Goal: Task Accomplishment & Management: Use online tool/utility

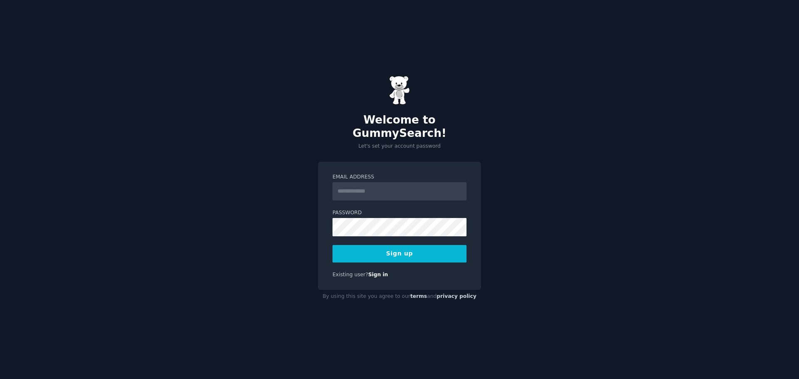
click at [356, 185] on input "Email Address" at bounding box center [400, 191] width 134 height 18
type input "**********"
click at [383, 246] on button "Sign up" at bounding box center [400, 253] width 134 height 17
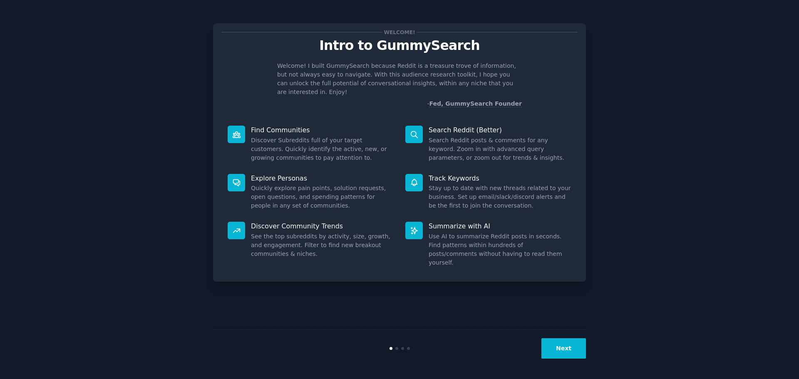
click at [562, 349] on button "Next" at bounding box center [564, 348] width 45 height 20
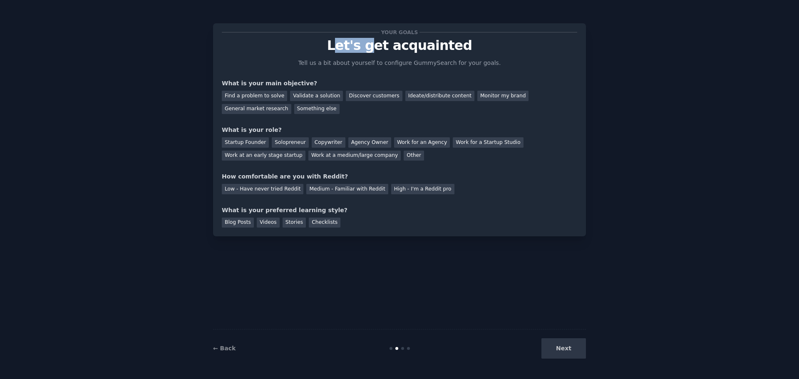
drag, startPoint x: 343, startPoint y: 52, endPoint x: 429, endPoint y: 51, distance: 86.2
click at [408, 50] on p "Let's get acquainted" at bounding box center [400, 45] width 356 height 15
click at [358, 65] on p "Tell us a bit about yourself to configure GummySearch for your goals." at bounding box center [400, 63] width 210 height 9
click at [367, 65] on p "Tell us a bit about yourself to configure GummySearch for your goals." at bounding box center [400, 63] width 210 height 9
click at [389, 67] on p "Tell us a bit about yourself to configure GummySearch for your goals." at bounding box center [400, 63] width 210 height 9
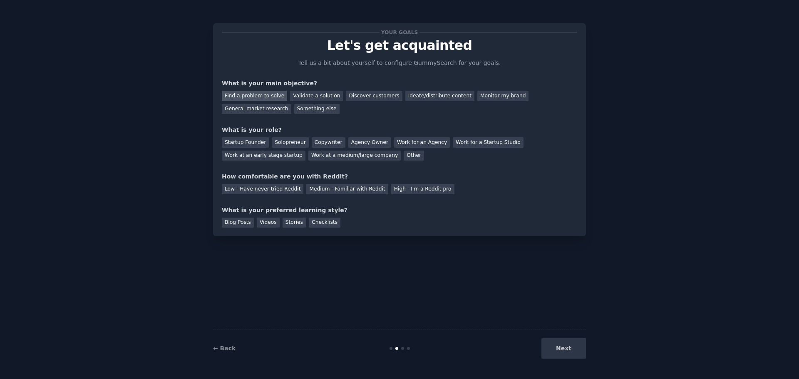
click at [250, 98] on div "Find a problem to solve" at bounding box center [254, 96] width 65 height 10
click at [306, 93] on div "Validate a solution" at bounding box center [316, 96] width 53 height 10
click at [266, 91] on div "Find a problem to solve" at bounding box center [254, 96] width 65 height 10
click at [315, 143] on div "Copywriter" at bounding box center [329, 142] width 34 height 10
click at [409, 189] on div "High - I'm a Reddit pro" at bounding box center [422, 189] width 63 height 10
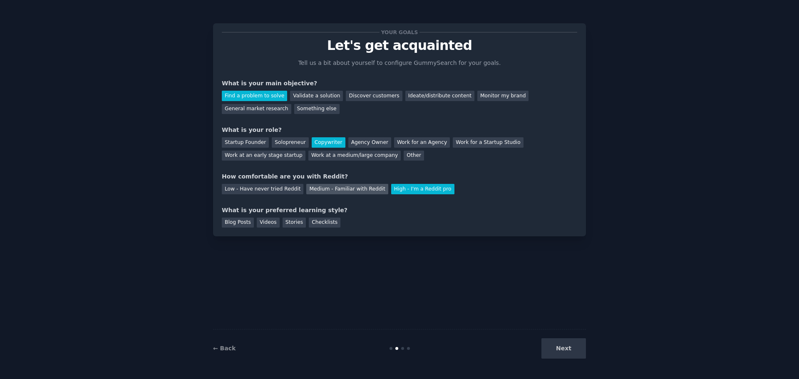
click at [339, 192] on div "Medium - Familiar with Reddit" at bounding box center [347, 189] width 82 height 10
click at [239, 218] on div "Blog Posts" at bounding box center [238, 223] width 32 height 10
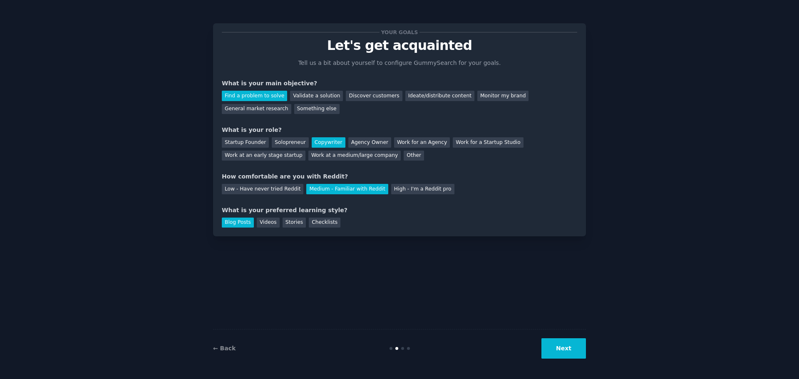
click at [571, 352] on button "Next" at bounding box center [564, 348] width 45 height 20
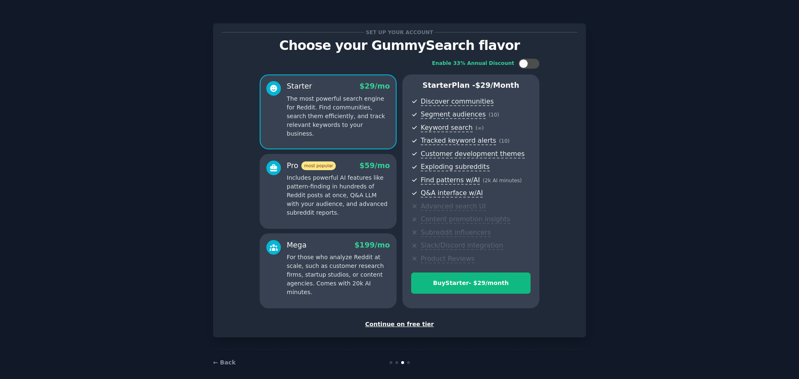
click at [415, 328] on div "Continue on free tier" at bounding box center [400, 324] width 356 height 9
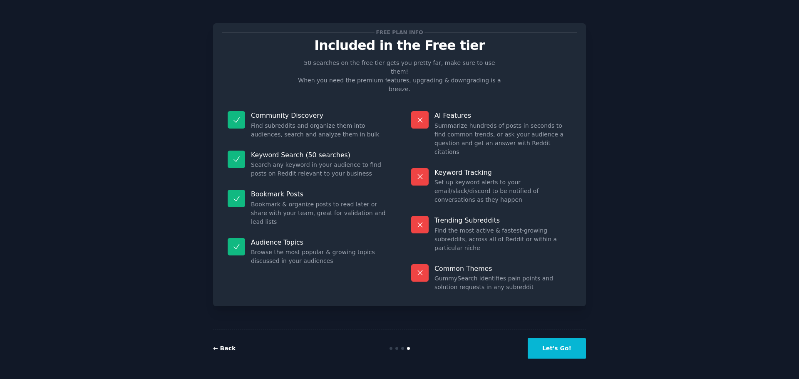
click at [225, 349] on link "← Back" at bounding box center [224, 348] width 22 height 7
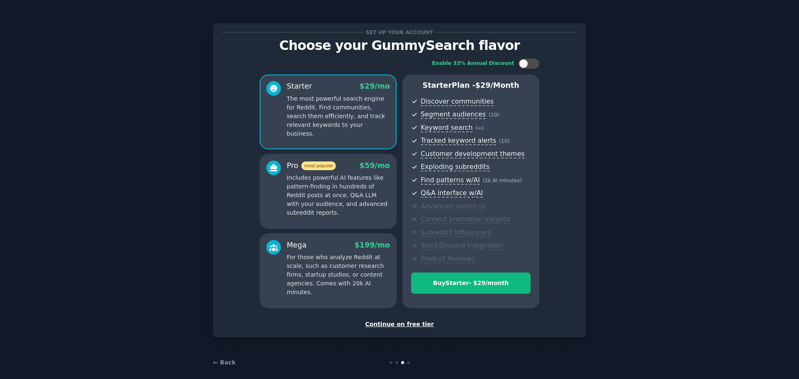
click at [386, 321] on div "Continue on free tier" at bounding box center [400, 324] width 356 height 9
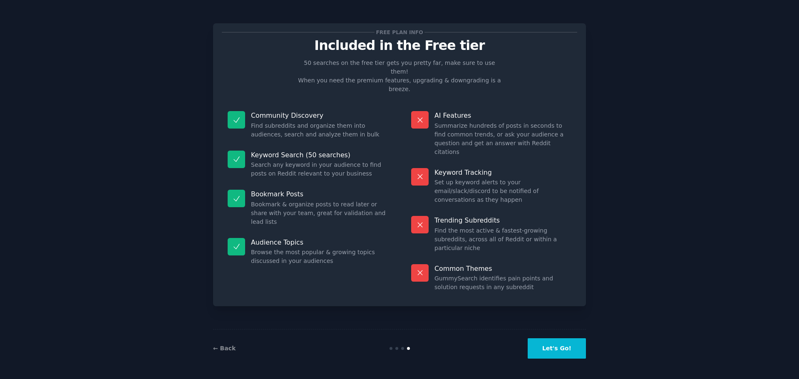
click at [557, 346] on button "Let's Go!" at bounding box center [557, 348] width 58 height 20
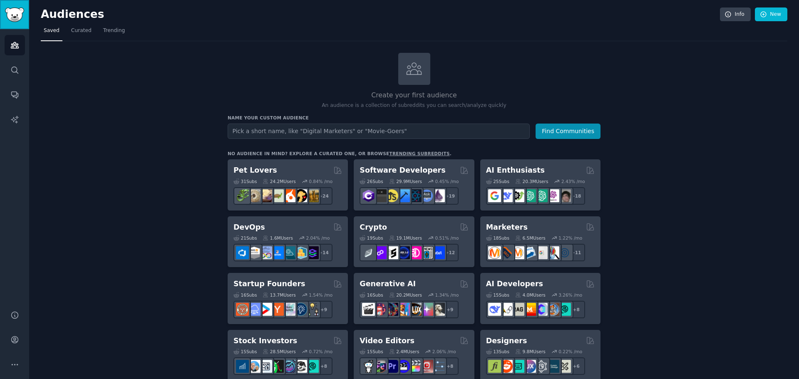
click at [16, 18] on img "Sidebar" at bounding box center [14, 14] width 19 height 15
click at [15, 20] on img "Sidebar" at bounding box center [14, 14] width 19 height 15
click at [266, 132] on input "text" at bounding box center [379, 131] width 302 height 15
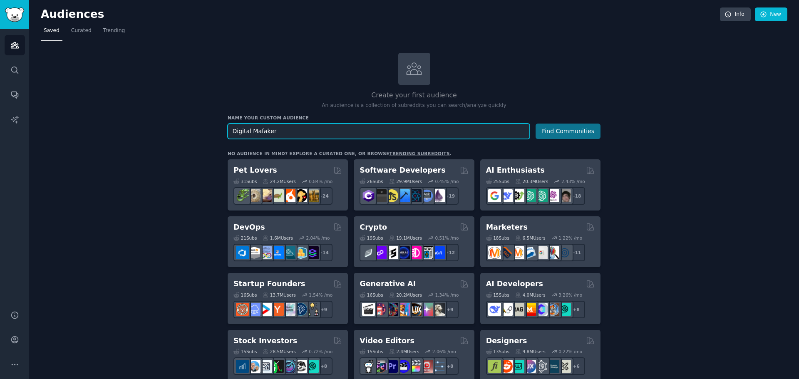
type input "Digital Mafaker"
click at [558, 132] on button "Find Communities" at bounding box center [568, 131] width 65 height 15
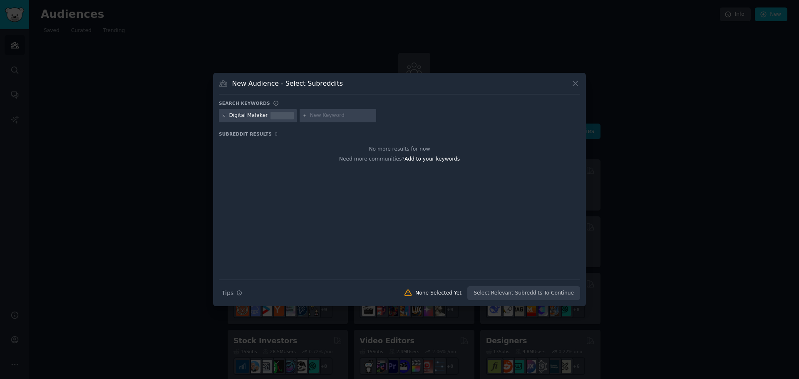
click at [225, 116] on icon at bounding box center [224, 116] width 5 height 5
click at [574, 85] on icon at bounding box center [575, 84] width 5 height 5
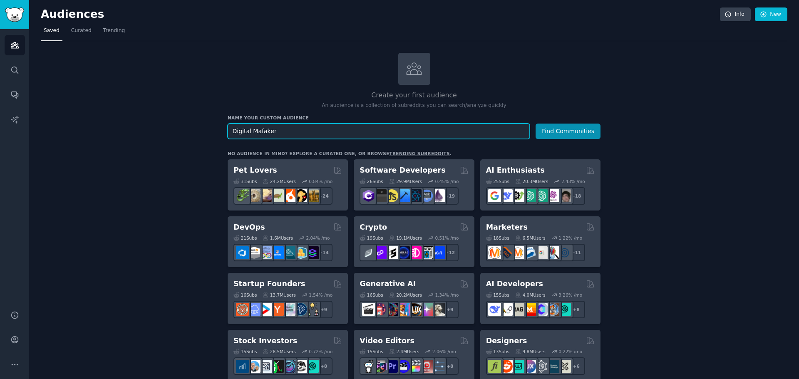
click at [302, 135] on input "Digital Mafaker" at bounding box center [379, 131] width 302 height 15
drag, startPoint x: 301, startPoint y: 132, endPoint x: 137, endPoint y: 139, distance: 164.6
click at [264, 131] on input "text" at bounding box center [379, 131] width 302 height 15
type input "Property Managers"
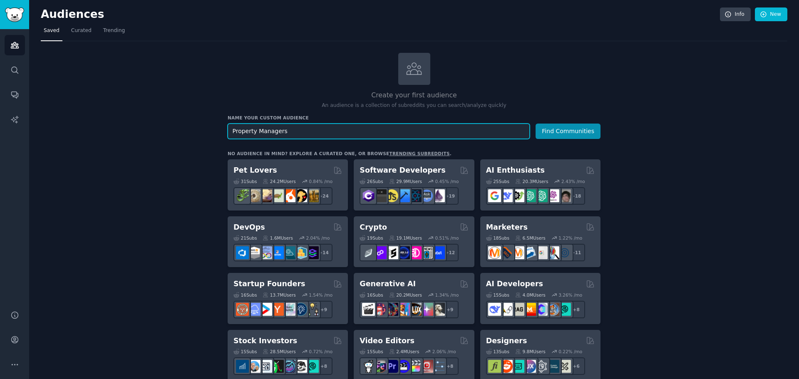
click at [536, 124] on button "Find Communities" at bounding box center [568, 131] width 65 height 15
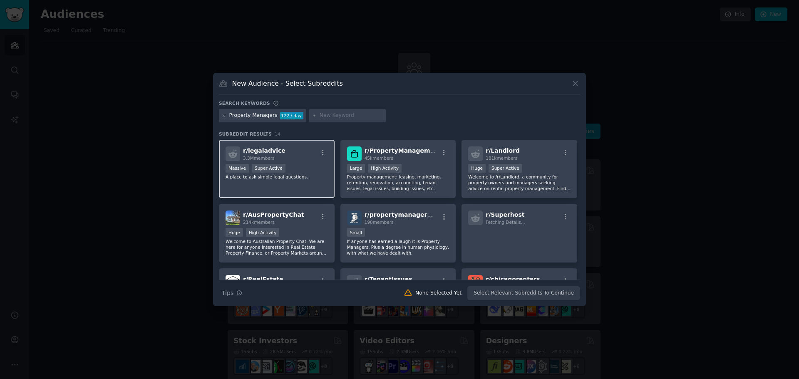
click at [304, 162] on div "r/ legaladvice 3.3M members Massive Super Active A place to ask simple legal qu…" at bounding box center [277, 169] width 116 height 59
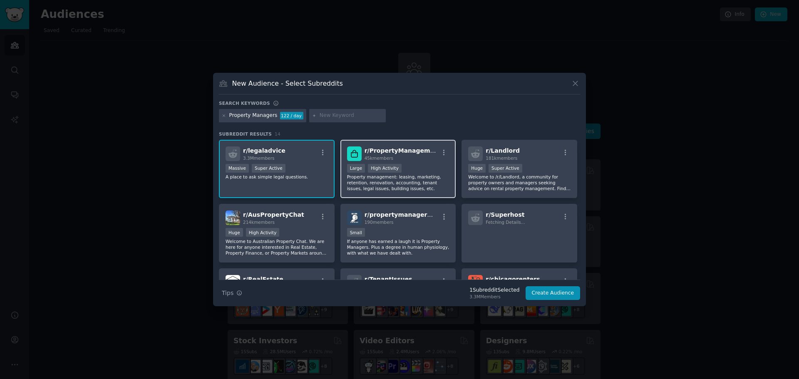
click at [418, 166] on div "Large High Activity" at bounding box center [398, 169] width 102 height 10
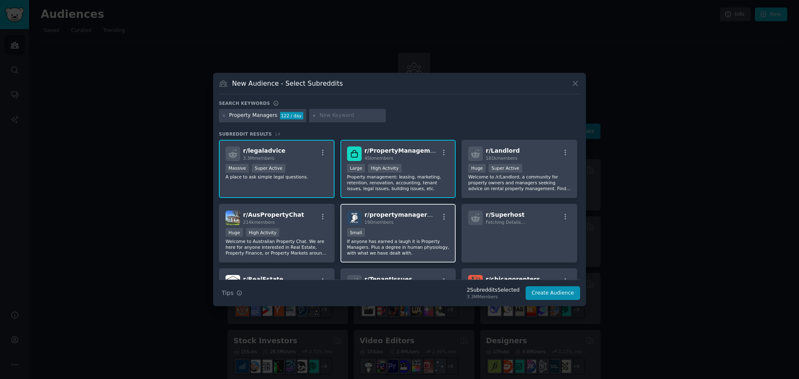
click at [400, 229] on div "Small" at bounding box center [398, 233] width 102 height 10
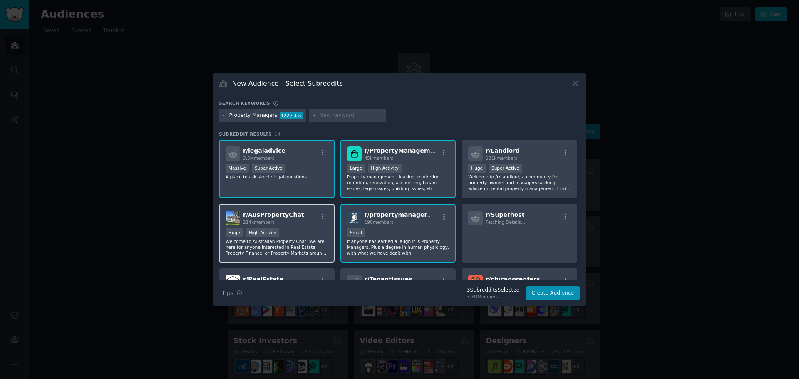
click at [314, 231] on div "Huge High Activity" at bounding box center [277, 233] width 102 height 10
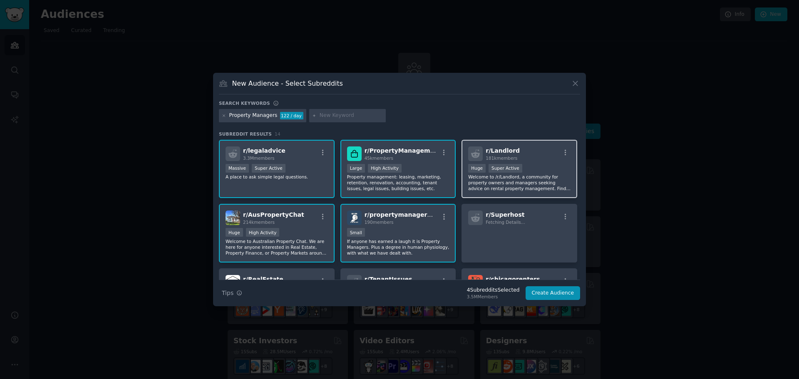
click at [544, 174] on p "Welcome to /r/Landlord, a community for property owners and managers seeking ad…" at bounding box center [519, 182] width 102 height 17
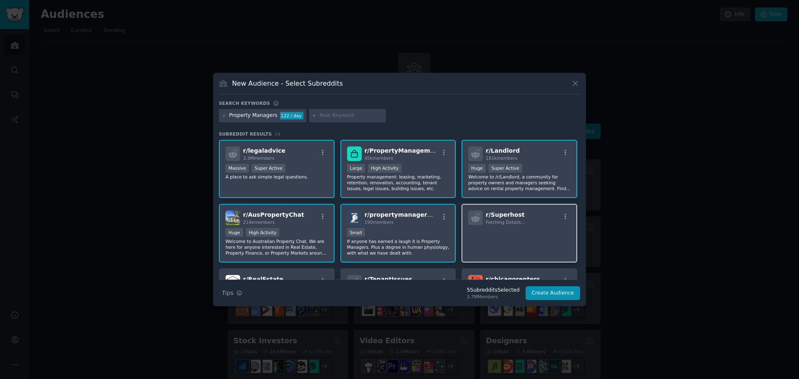
click at [530, 224] on div "r/ Superhost Fetching Details..." at bounding box center [519, 218] width 102 height 15
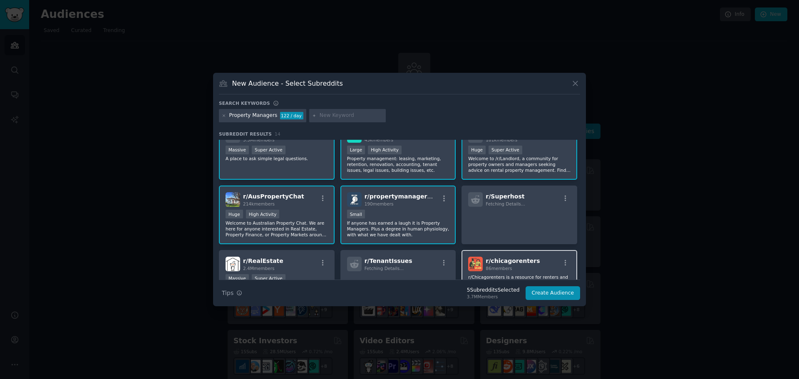
scroll to position [42, 0]
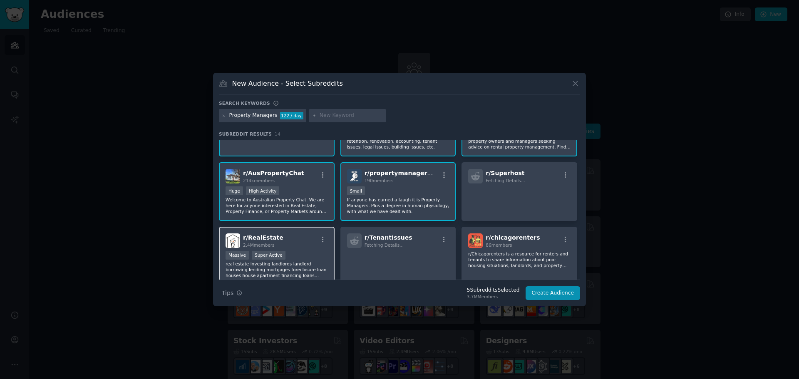
click at [294, 234] on div "r/ RealEstate 2.4M members" at bounding box center [277, 241] width 102 height 15
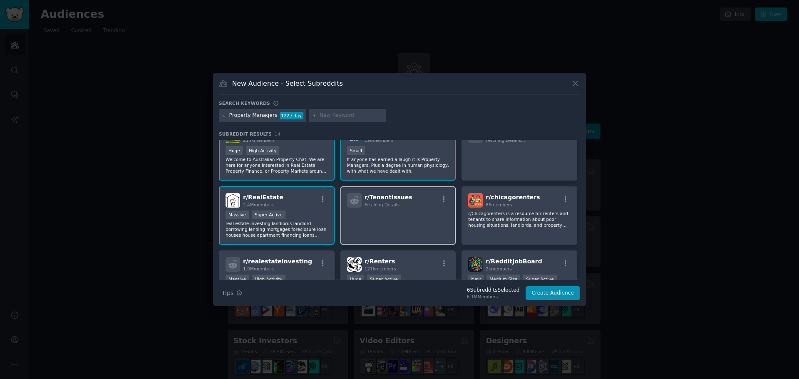
scroll to position [83, 0]
click at [402, 222] on p at bounding box center [398, 217] width 102 height 17
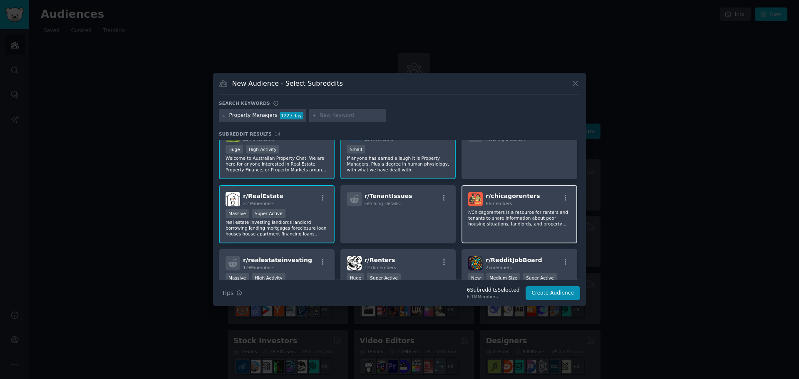
click at [526, 218] on p "r/Chicagorenters is a resource for renters and tenants to share information abo…" at bounding box center [519, 217] width 102 height 17
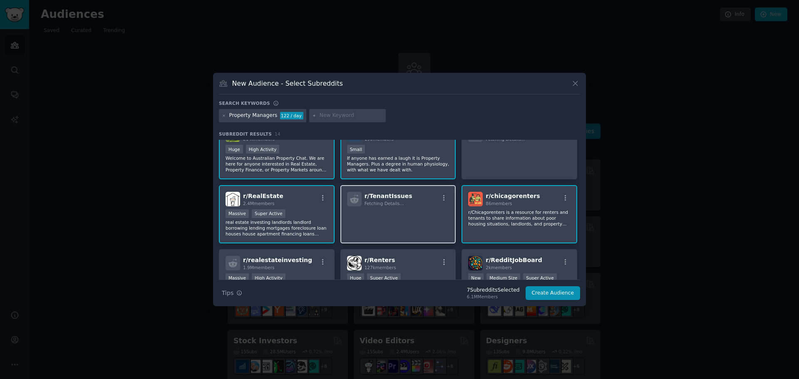
click at [422, 226] on p at bounding box center [398, 217] width 102 height 17
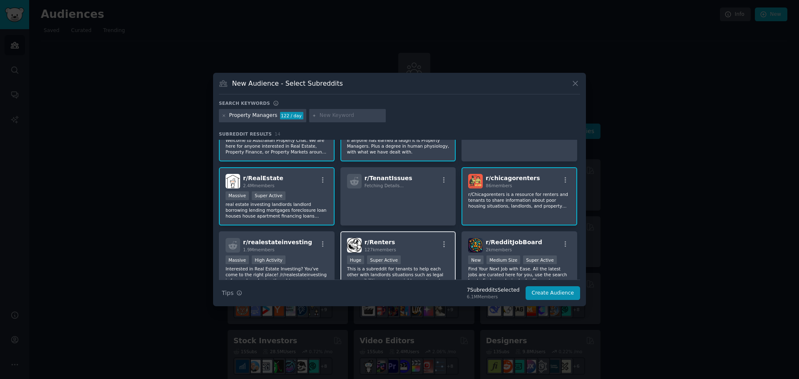
scroll to position [125, 0]
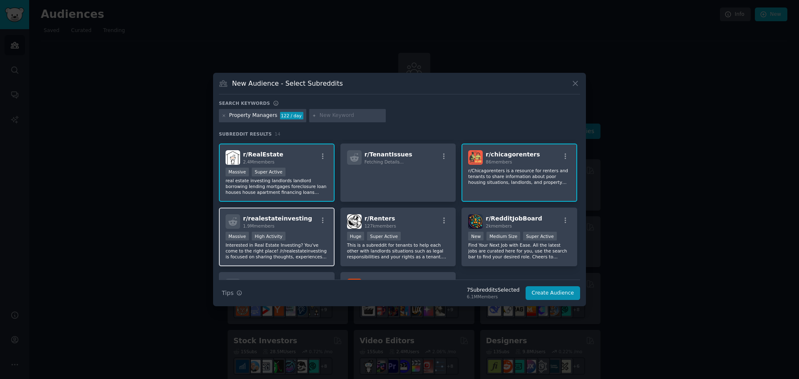
click at [314, 252] on p "Interested in Real Estate Investing? You've come to the right place! /r/realest…" at bounding box center [277, 250] width 102 height 17
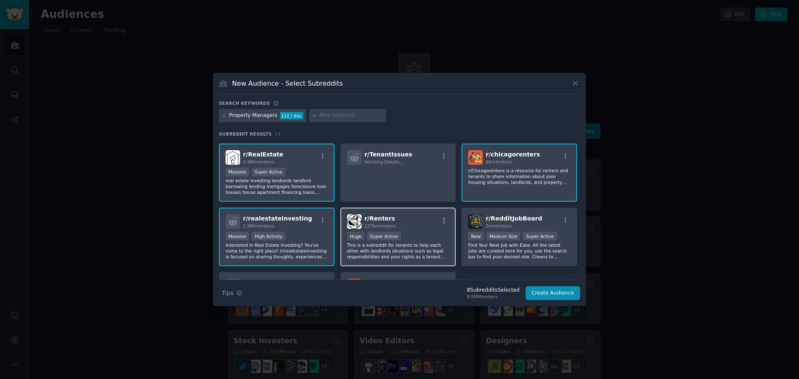
click at [418, 241] on div "100,000 - 1,000,000 members Huge Super Active" at bounding box center [398, 237] width 102 height 10
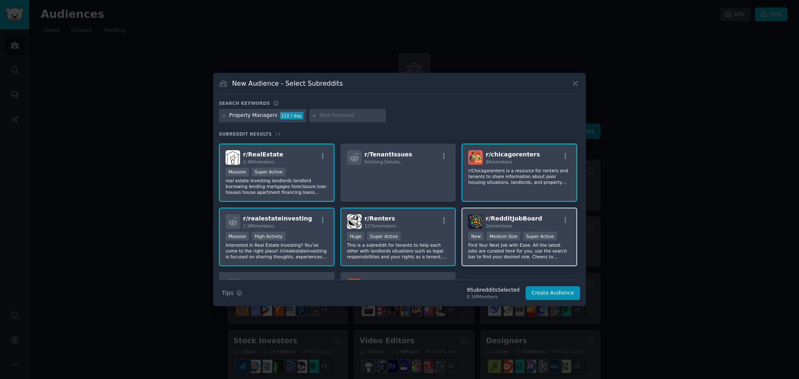
click at [524, 249] on p "Find Your Next Job with Ease. All the latest jobs are curated here for you, use…" at bounding box center [519, 250] width 102 height 17
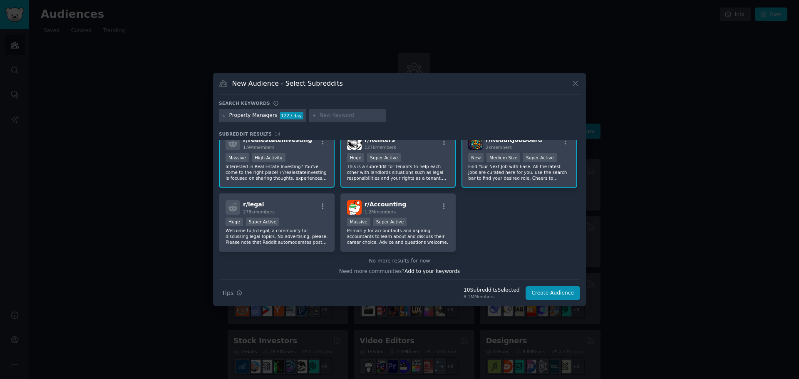
scroll to position [205, 0]
click at [311, 232] on p "Welcome to /r/Legal, a community for discussing legal topics. No advertising, p…" at bounding box center [277, 234] width 102 height 17
click at [422, 229] on p "Primarily for accountants and aspiring accountants to learn about and discuss t…" at bounding box center [398, 234] width 102 height 17
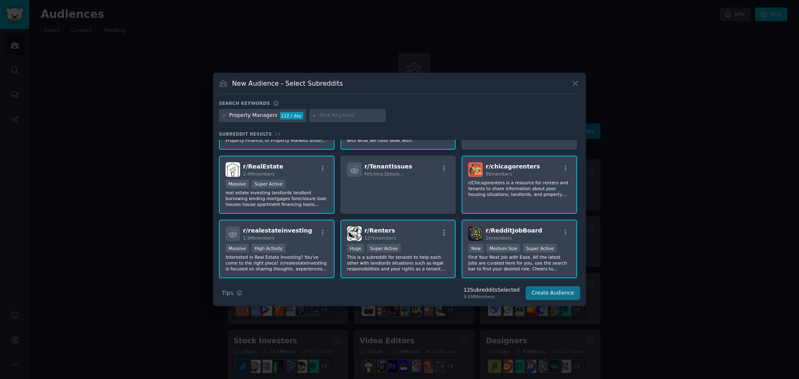
scroll to position [125, 0]
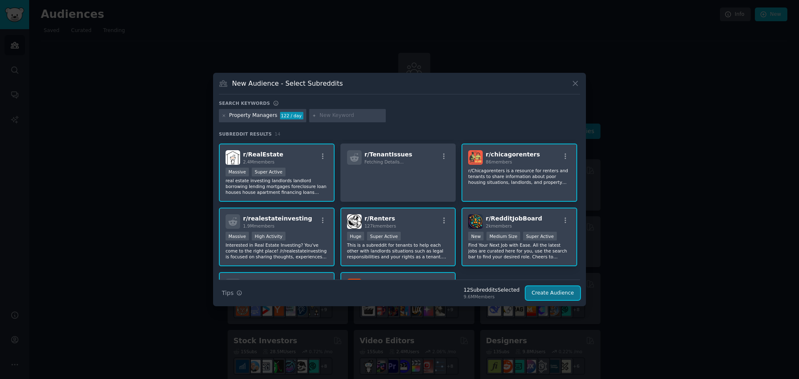
click at [562, 289] on button "Create Audience" at bounding box center [553, 293] width 55 height 14
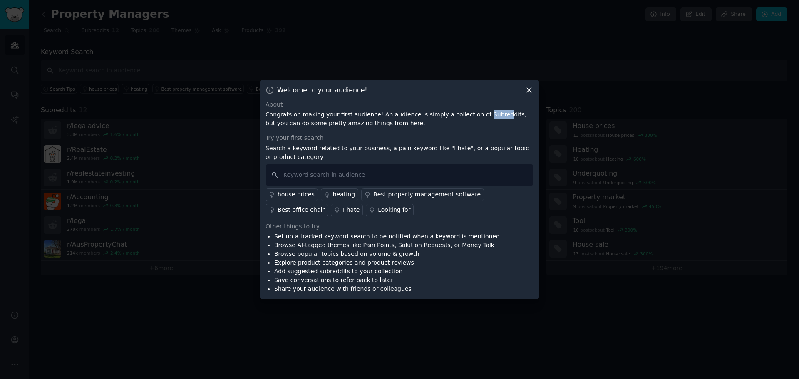
drag, startPoint x: 465, startPoint y: 117, endPoint x: 488, endPoint y: 115, distance: 23.4
click at [486, 115] on p "Congrats on making your first audience! An audience is simply a collection of S…" at bounding box center [400, 118] width 268 height 17
click at [491, 116] on p "Congrats on making your first audience! An audience is simply a collection of S…" at bounding box center [400, 118] width 268 height 17
drag, startPoint x: 495, startPoint y: 115, endPoint x: 503, endPoint y: 115, distance: 7.9
click at [503, 115] on p "Congrats on making your first audience! An audience is simply a collection of S…" at bounding box center [400, 118] width 268 height 17
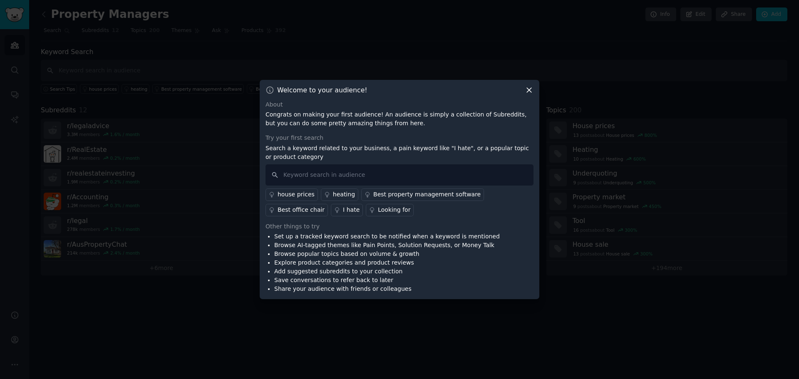
click at [443, 134] on div "Try your first search" at bounding box center [400, 138] width 268 height 9
click at [319, 127] on p "Congrats on making your first audience! An audience is simply a collection of S…" at bounding box center [400, 118] width 268 height 17
click at [338, 126] on p "Congrats on making your first audience! An audience is simply a collection of S…" at bounding box center [400, 118] width 268 height 17
drag, startPoint x: 322, startPoint y: 149, endPoint x: 337, endPoint y: 148, distance: 15.0
click at [336, 148] on p "Search a keyword related to your business, a pain keyword like "I hate", or a p…" at bounding box center [400, 152] width 268 height 17
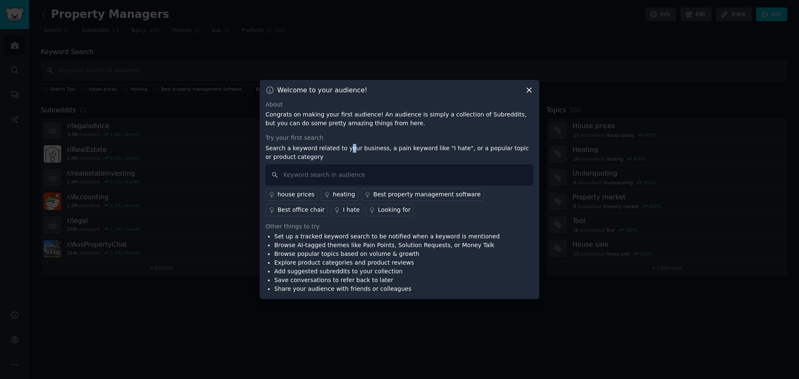
drag, startPoint x: 343, startPoint y: 148, endPoint x: 350, endPoint y: 148, distance: 7.1
click at [347, 148] on p "Search a keyword related to your business, a pain keyword like "I hate", or a p…" at bounding box center [400, 152] width 268 height 17
click at [363, 149] on p "Search a keyword related to your business, a pain keyword like "I hate", or a p…" at bounding box center [400, 152] width 268 height 17
drag, startPoint x: 379, startPoint y: 150, endPoint x: 392, endPoint y: 150, distance: 12.9
click at [387, 150] on p "Search a keyword related to your business, a pain keyword like "I hate", or a p…" at bounding box center [400, 152] width 268 height 17
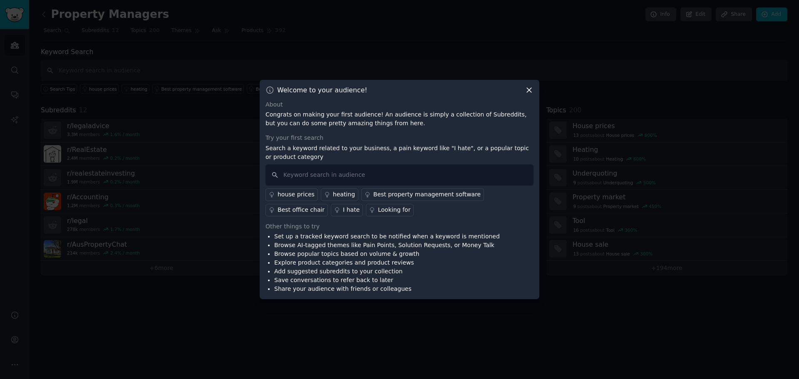
click at [394, 150] on p "Search a keyword related to your business, a pain keyword like "I hate", or a p…" at bounding box center [400, 152] width 268 height 17
click at [404, 150] on p "Search a keyword related to your business, a pain keyword like "I hate", or a p…" at bounding box center [400, 152] width 268 height 17
drag, startPoint x: 412, startPoint y: 149, endPoint x: 418, endPoint y: 148, distance: 6.4
click at [412, 149] on p "Search a keyword related to your business, a pain keyword like "I hate", or a p…" at bounding box center [400, 152] width 268 height 17
click at [420, 148] on p "Search a keyword related to your business, a pain keyword like "I hate", or a p…" at bounding box center [400, 152] width 268 height 17
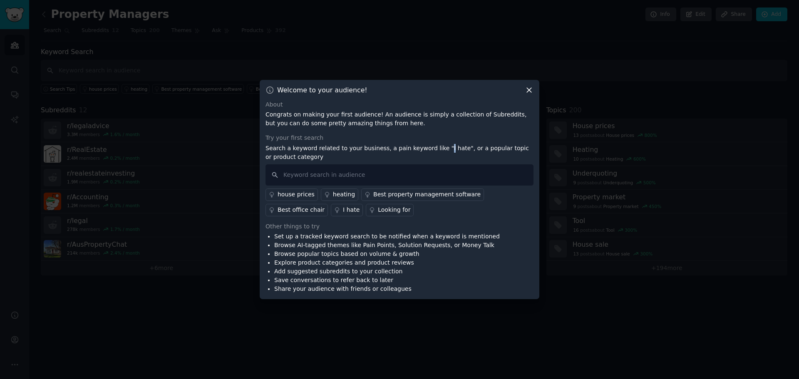
drag, startPoint x: 431, startPoint y: 148, endPoint x: 436, endPoint y: 148, distance: 5.0
click at [432, 148] on p "Search a keyword related to your business, a pain keyword like "I hate", or a p…" at bounding box center [400, 152] width 268 height 17
drag, startPoint x: 443, startPoint y: 147, endPoint x: 450, endPoint y: 147, distance: 7.1
click at [443, 147] on p "Search a keyword related to your business, a pain keyword like "I hate", or a p…" at bounding box center [400, 152] width 268 height 17
click at [452, 147] on p "Search a keyword related to your business, a pain keyword like "I hate", or a p…" at bounding box center [400, 152] width 268 height 17
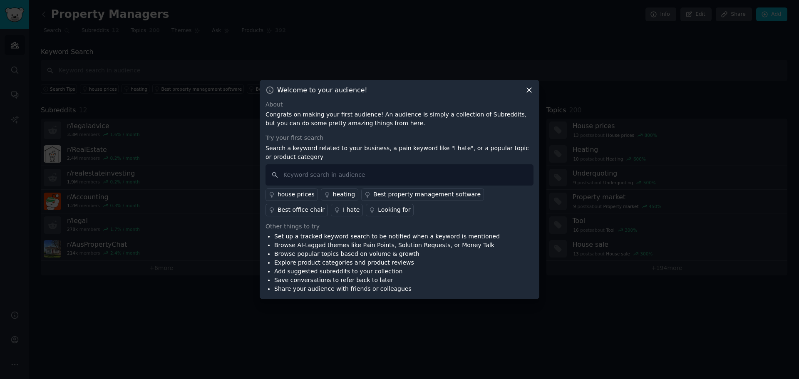
click at [455, 148] on p "Search a keyword related to your business, a pain keyword like "I hate", or a p…" at bounding box center [400, 152] width 268 height 17
click at [388, 196] on div "Best property management software" at bounding box center [426, 194] width 107 height 9
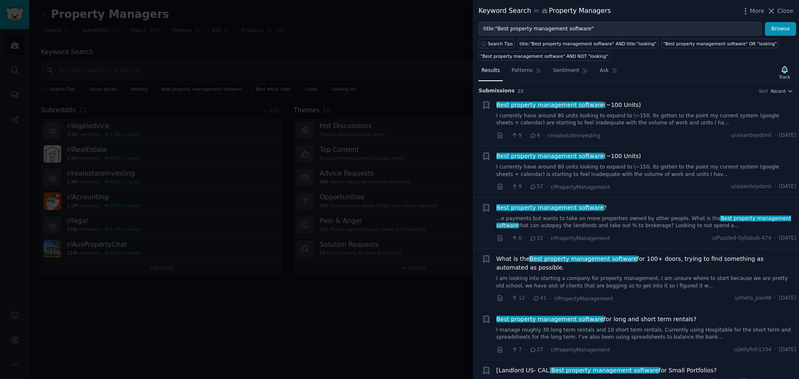
click at [627, 128] on div "Best property management software (~100 Units) I currently have around 80 units…" at bounding box center [647, 121] width 300 height 40
click at [575, 104] on span "Best property management software" at bounding box center [550, 105] width 109 height 7
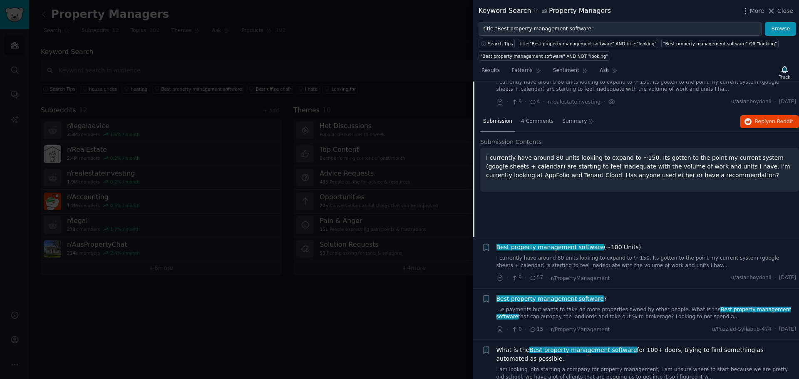
scroll to position [13, 0]
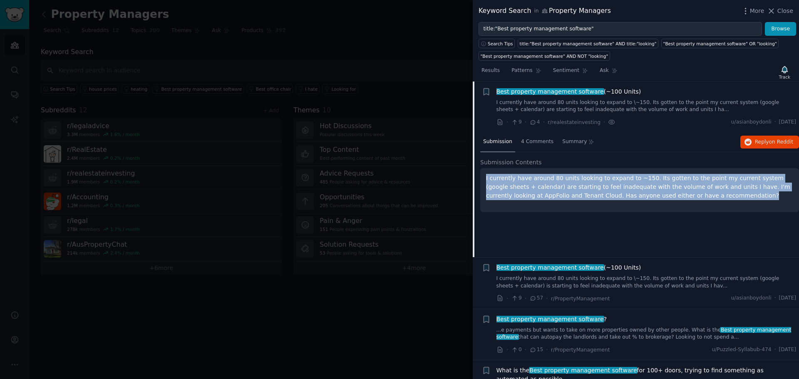
drag, startPoint x: 483, startPoint y: 175, endPoint x: 679, endPoint y: 202, distance: 198.8
click at [679, 202] on div "I currently have around 80 units looking to expand to ~150. Its gotten to the p…" at bounding box center [639, 190] width 319 height 44
copy p "I currently have around 80 units looking to expand to ~150. Its gotten to the p…"
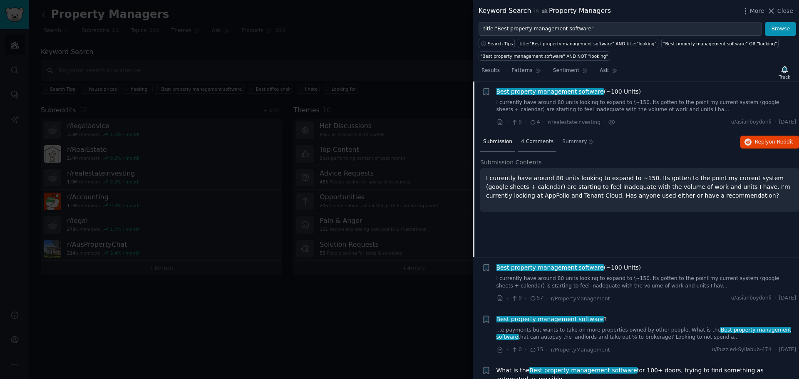
click at [540, 146] on div "4 Comments" at bounding box center [537, 142] width 38 height 20
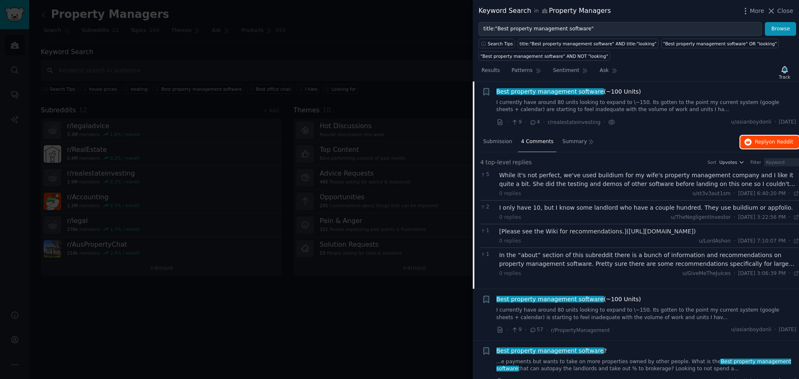
click at [760, 140] on span "Reply on Reddit" at bounding box center [774, 142] width 38 height 7
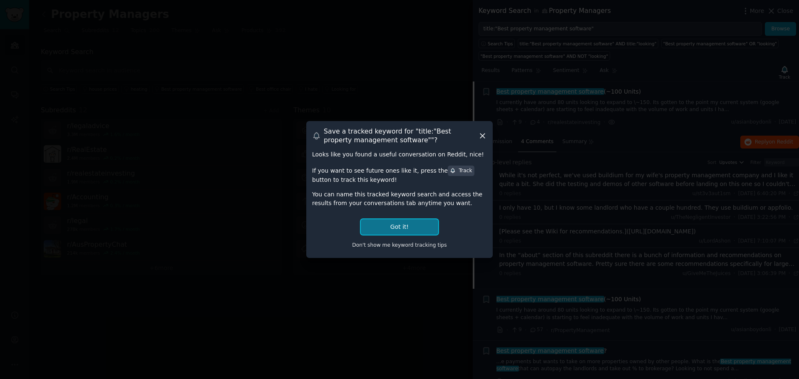
click at [419, 226] on button "Got it!" at bounding box center [399, 226] width 77 height 15
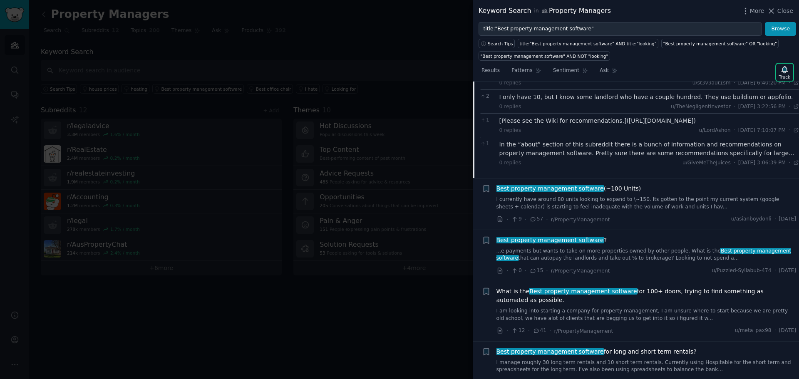
scroll to position [125, 0]
click at [572, 210] on div "Best property management software (~100 Units) I currently have around 80 units…" at bounding box center [647, 204] width 300 height 40
click at [660, 203] on link "I currently have around 80 units looking to expand to \~150. Its gotten to the …" at bounding box center [647, 202] width 300 height 15
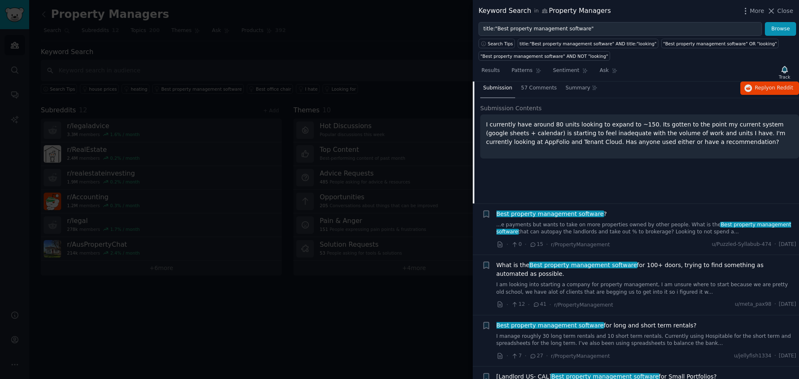
scroll to position [148, 0]
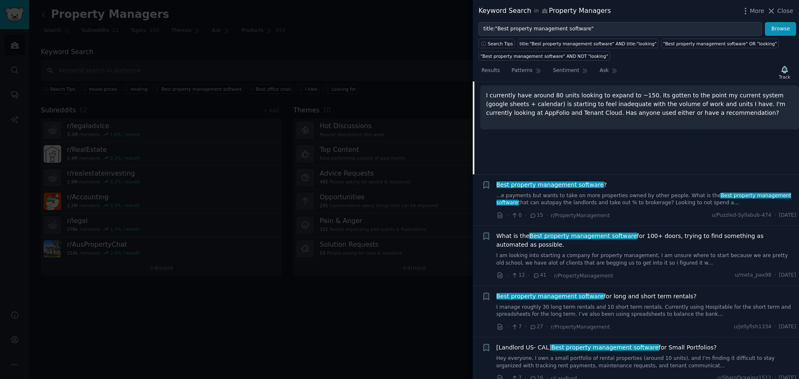
click at [606, 204] on link "...e payments but wants to take on more properties owned by other people. What …" at bounding box center [647, 199] width 300 height 15
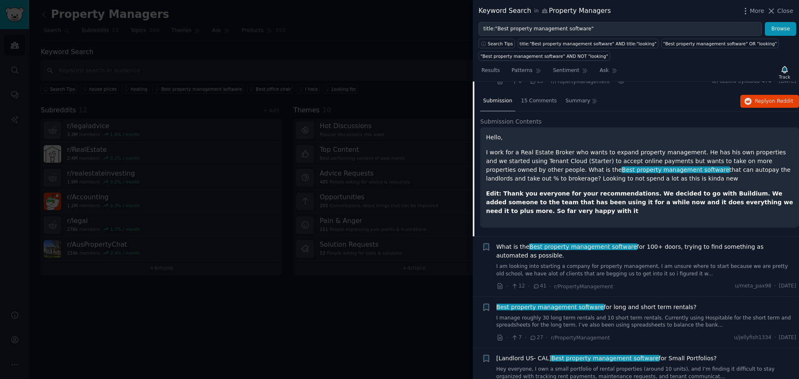
scroll to position [158, 0]
click at [673, 187] on div "Hello, I work for a Real Estate Broker who wants to expand property management.…" at bounding box center [639, 173] width 307 height 82
click at [503, 195] on strong "Edit: Thank you everyone for your recommendations. We decided to go with Buildi…" at bounding box center [639, 201] width 307 height 24
click at [572, 191] on strong "Edit: Thank you everyone for your recommendations. We decided to go with Buildi…" at bounding box center [639, 201] width 307 height 24
click at [605, 191] on strong "Edit: Thank you everyone for your recommendations. We decided to go with Buildi…" at bounding box center [639, 201] width 307 height 24
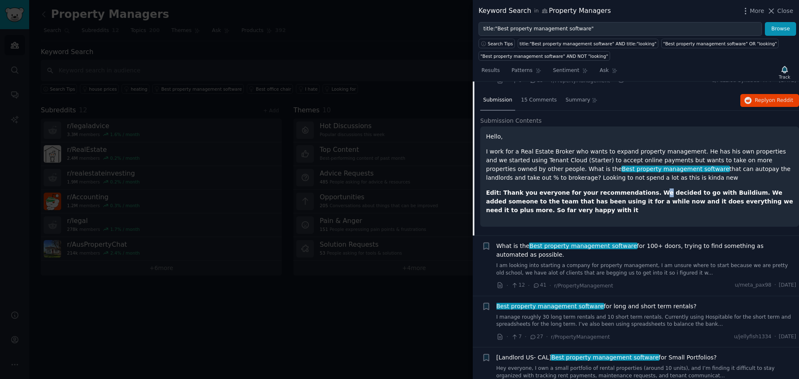
drag, startPoint x: 641, startPoint y: 192, endPoint x: 658, endPoint y: 192, distance: 17.5
click at [641, 192] on strong "Edit: Thank you everyone for your recommendations. We decided to go with Buildi…" at bounding box center [639, 201] width 307 height 24
click at [666, 192] on strong "Edit: Thank you everyone for your recommendations. We decided to go with Buildi…" at bounding box center [639, 201] width 307 height 24
click at [672, 194] on strong "Edit: Thank you everyone for your recommendations. We decided to go with Buildi…" at bounding box center [639, 201] width 307 height 24
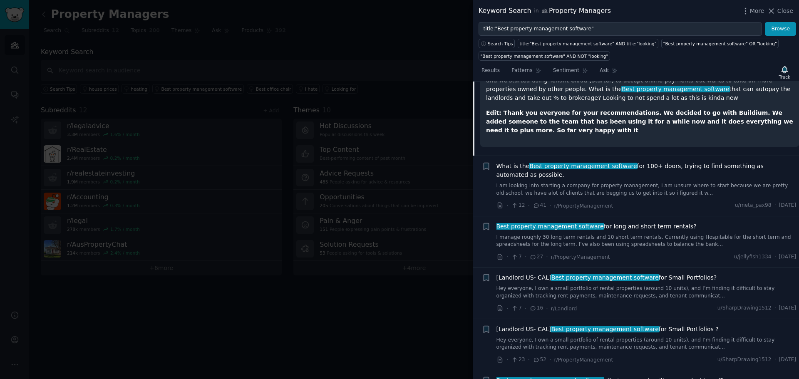
scroll to position [241, 0]
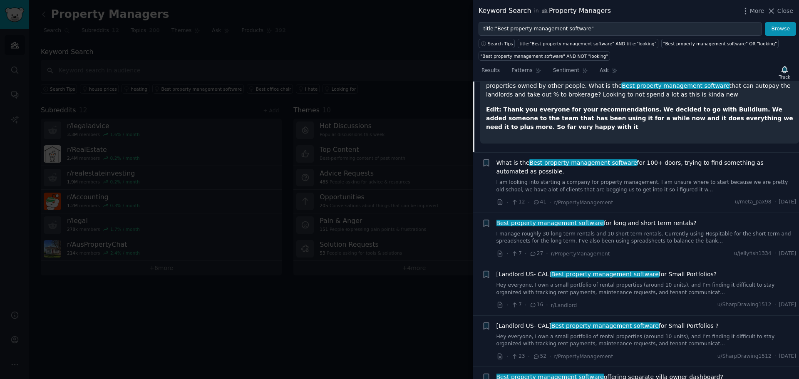
click at [667, 180] on link "I am looking into starting a company for property management, I am unsure where…" at bounding box center [647, 186] width 300 height 15
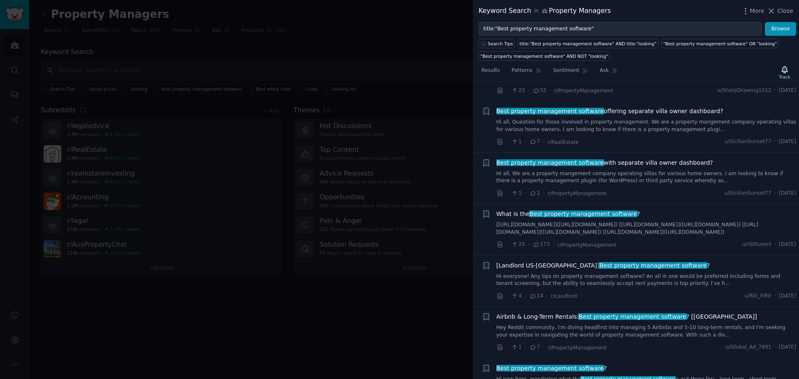
scroll to position [459, 0]
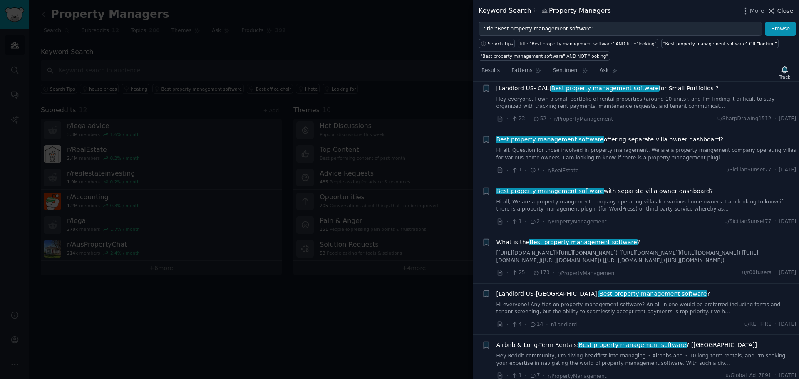
click at [786, 15] on span "Close" at bounding box center [786, 11] width 16 height 9
